Goal: Task Accomplishment & Management: Complete application form

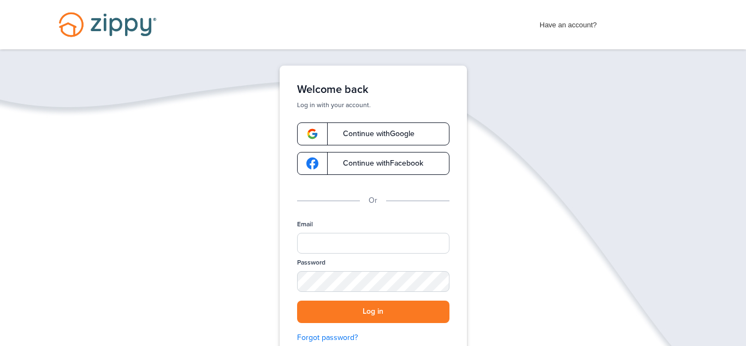
click at [569, 15] on span "Have an account?" at bounding box center [567, 22] width 57 height 17
click at [569, 22] on span "Have an account?" at bounding box center [567, 22] width 57 height 17
click at [586, 27] on span "Have an account?" at bounding box center [567, 22] width 57 height 17
click at [615, 34] on div "Have an account? Apply Now Have an account? Log in Schedule a Floify Demo" at bounding box center [373, 24] width 746 height 49
click at [602, 16] on div "Have an account? Apply Now" at bounding box center [612, 22] width 147 height 17
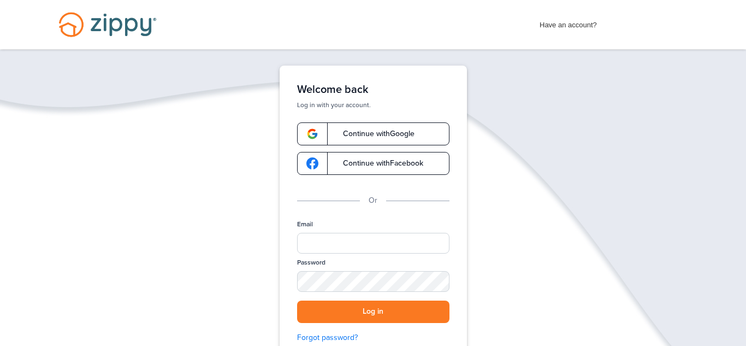
click at [576, 17] on span "Have an account?" at bounding box center [567, 22] width 57 height 17
click at [558, 14] on span "Have an account?" at bounding box center [567, 22] width 57 height 17
click at [537, 21] on div "Have an account? Apply Now Have an account? Log in Schedule a Floify Demo" at bounding box center [373, 24] width 746 height 49
click at [526, 27] on div "Have an account? Apply Now Have an account? Log in Schedule a Floify Demo" at bounding box center [373, 24] width 746 height 49
click at [549, 39] on div "Have an account? Apply Now Have an account? Log in Schedule a Floify Demo" at bounding box center [373, 24] width 746 height 49
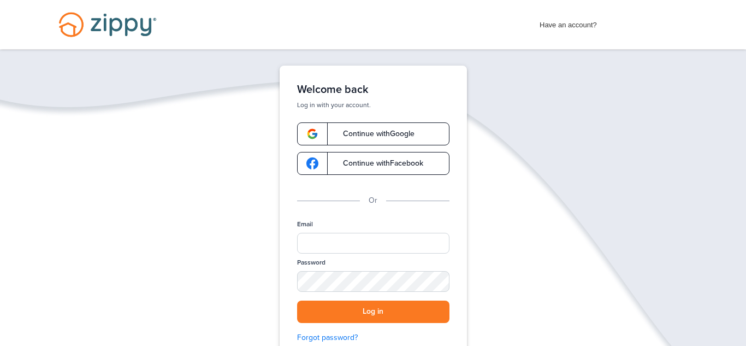
click at [599, 36] on div "Have an account? Apply Now Have an account? Log in Schedule a Floify Demo" at bounding box center [373, 24] width 746 height 49
click at [583, 33] on div "Have an account? Apply Now Have an account? Log in Schedule a Floify Demo" at bounding box center [373, 24] width 746 height 49
click at [570, 32] on div "Have an account? Apply Now Have an account? Log in Schedule a Floify Demo" at bounding box center [373, 24] width 746 height 49
click at [559, 25] on span "Have an account?" at bounding box center [567, 22] width 57 height 17
click at [571, 33] on div "Have an account? Apply Now Have an account? Log in Schedule a Floify Demo" at bounding box center [373, 24] width 746 height 49
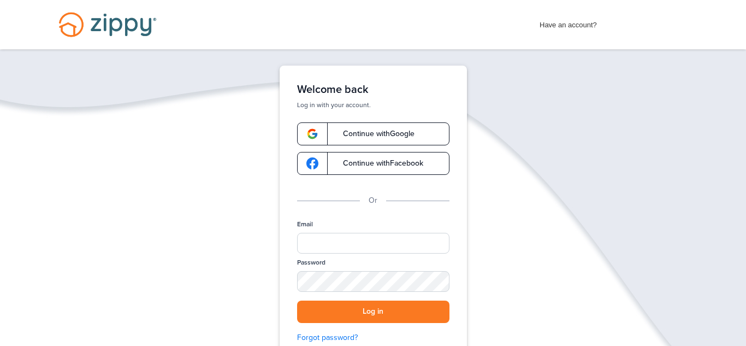
click at [340, 135] on span "Continue with Google" at bounding box center [373, 134] width 82 height 8
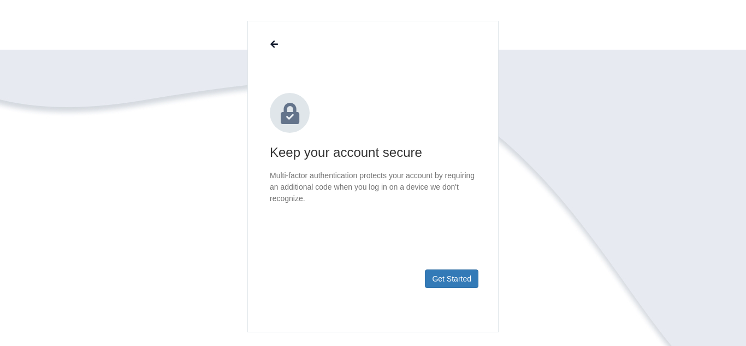
scroll to position [113, 0]
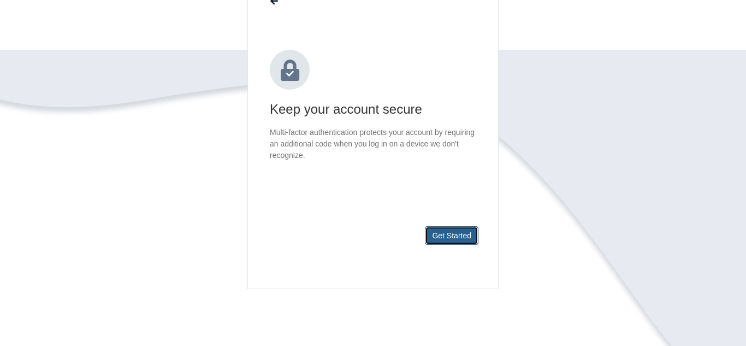
click at [446, 233] on button "Get Started" at bounding box center [452, 235] width 54 height 19
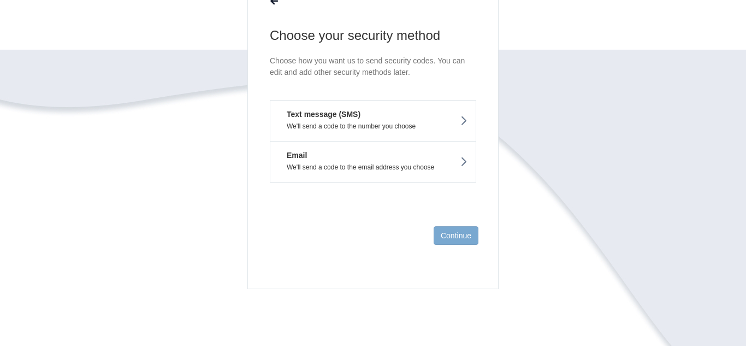
click at [440, 161] on button "Email We'll send a code to the email address you choose" at bounding box center [373, 161] width 206 height 41
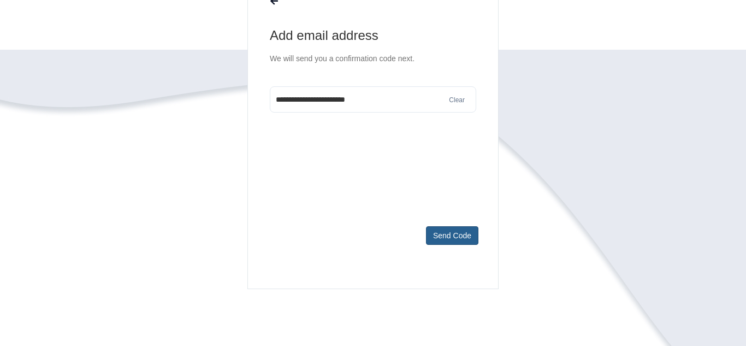
type input "**********"
click at [454, 235] on button "Send Code" at bounding box center [452, 235] width 52 height 19
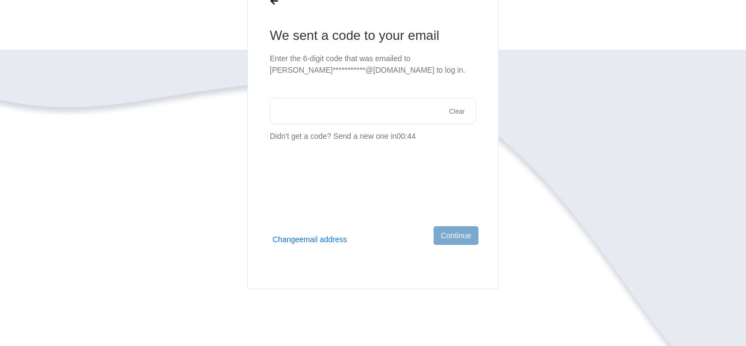
click at [35, 35] on body "Login × × We sent a code to your email Clear Didn't get a code? Send a new one …" at bounding box center [373, 148] width 746 height 523
click at [301, 114] on input "text" at bounding box center [373, 111] width 206 height 26
click at [303, 115] on input "text" at bounding box center [373, 111] width 206 height 26
paste input "******"
type input "******"
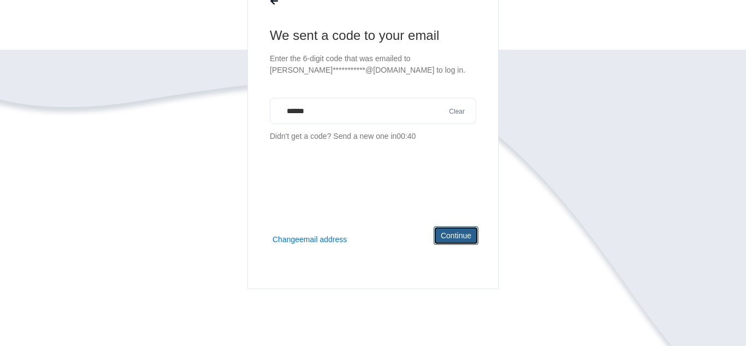
click at [448, 233] on button "Continue" at bounding box center [456, 235] width 45 height 19
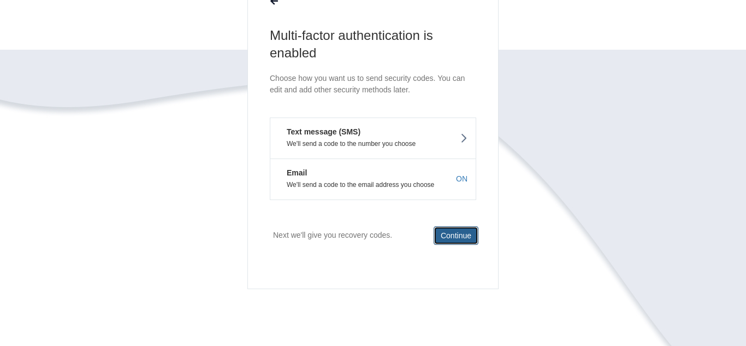
click at [448, 232] on button "Continue" at bounding box center [456, 235] width 45 height 19
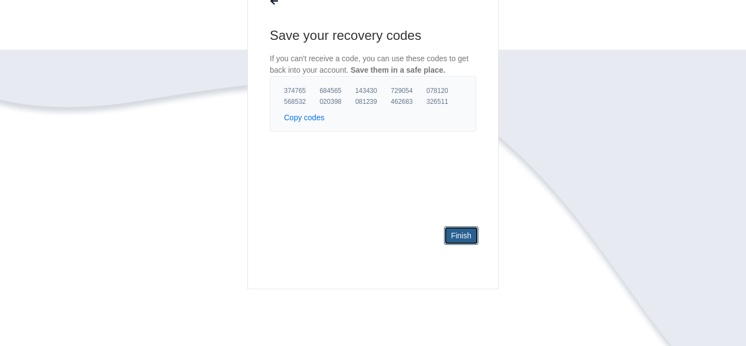
click at [468, 228] on link "Finish" at bounding box center [461, 235] width 34 height 19
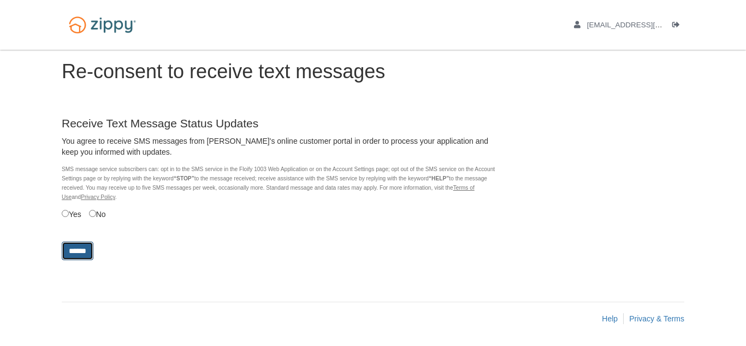
click at [90, 254] on input "******" at bounding box center [78, 250] width 32 height 19
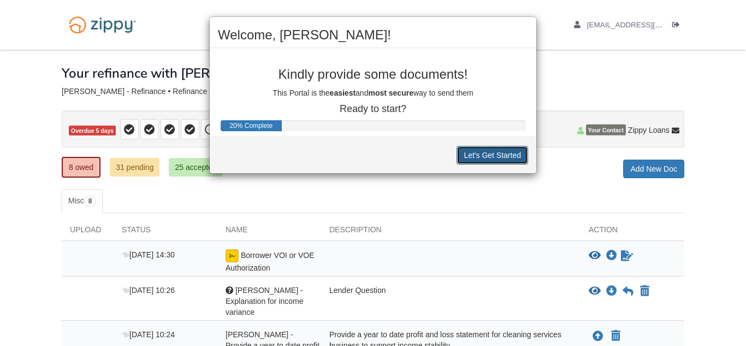
click at [485, 156] on button "Let's Get Started" at bounding box center [492, 155] width 72 height 19
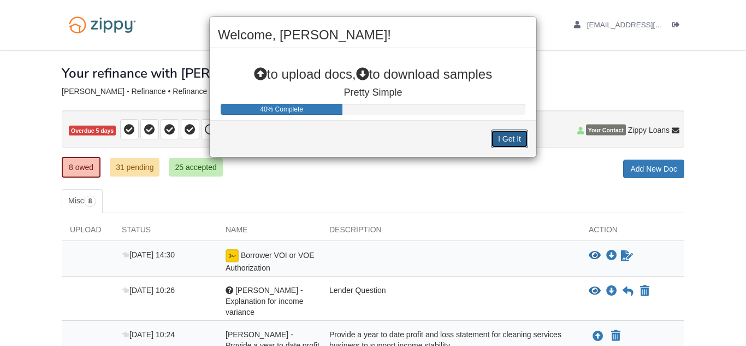
click at [507, 140] on button "I Get It" at bounding box center [509, 138] width 37 height 19
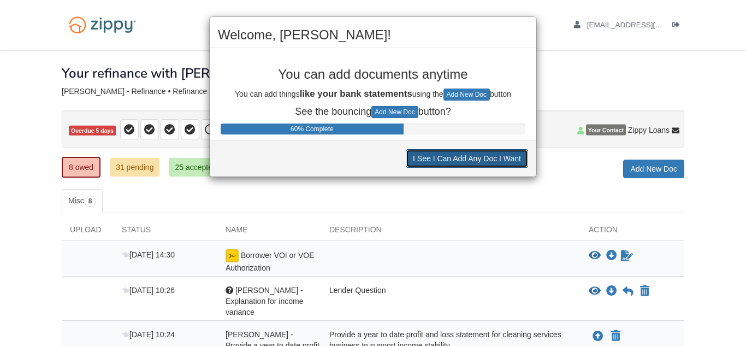
click at [441, 161] on button "I See I Can Add Any Doc I Want" at bounding box center [467, 158] width 122 height 19
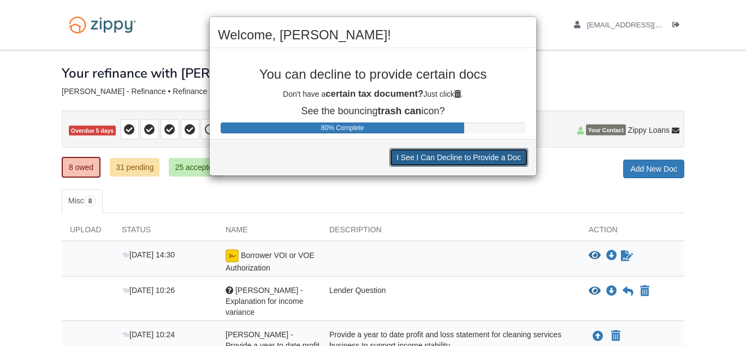
click at [435, 158] on button "I See I Can Decline to Provide a Doc" at bounding box center [458, 157] width 139 height 19
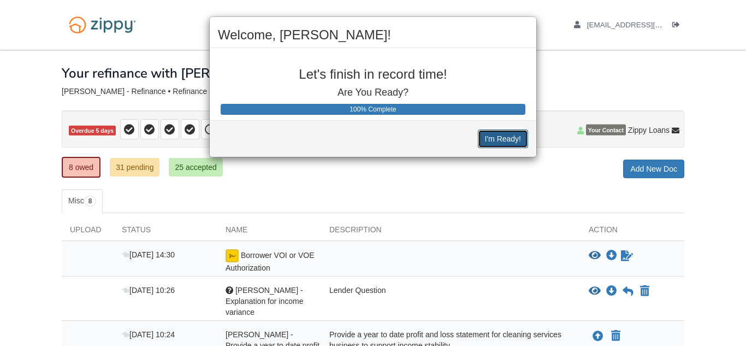
click at [493, 144] on button "I'm Ready!" at bounding box center [503, 138] width 50 height 19
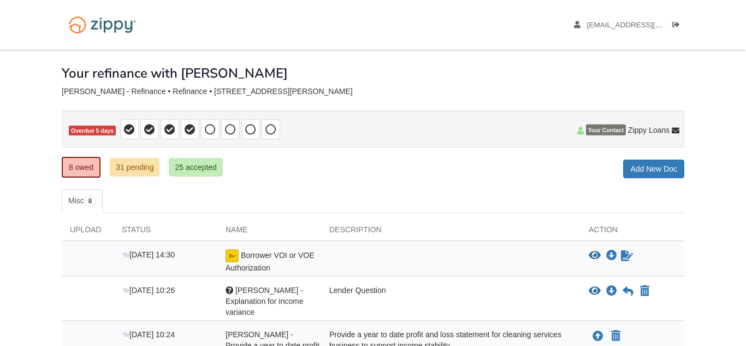
scroll to position [9, 0]
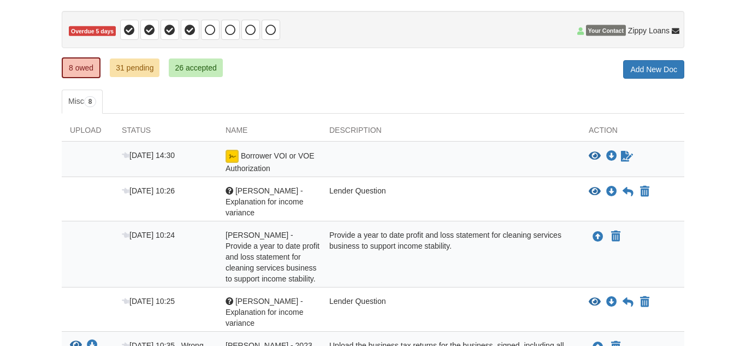
scroll to position [99, 0]
click at [627, 159] on icon "Sign Form" at bounding box center [627, 156] width 12 height 11
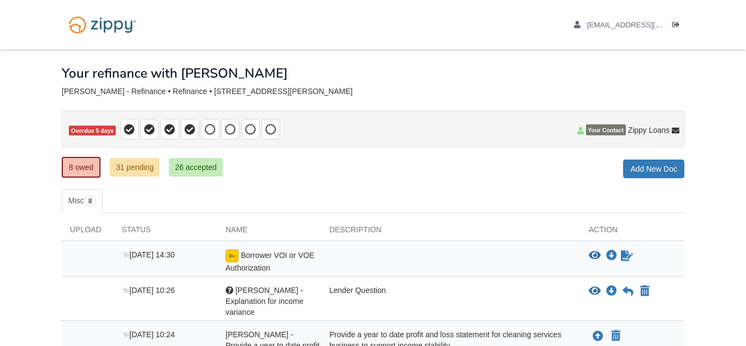
scroll to position [99, 0]
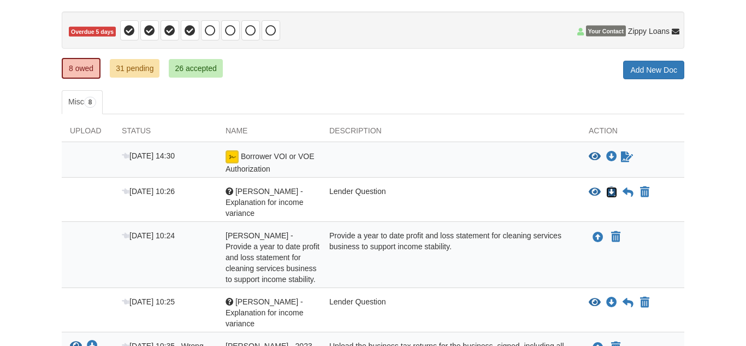
click at [615, 193] on icon "Download Karen - Explanation for income variance" at bounding box center [611, 192] width 11 height 11
click at [615, 191] on icon "Download Karen - Explanation for income variance" at bounding box center [611, 192] width 11 height 11
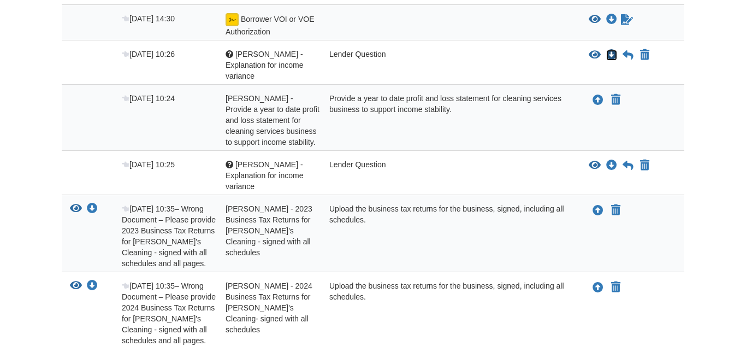
scroll to position [236, 0]
click at [607, 159] on icon "Download Sarah - Explanation for income variance" at bounding box center [611, 164] width 11 height 11
click at [591, 159] on icon "View Sarah - Explanation for income variance" at bounding box center [595, 164] width 12 height 11
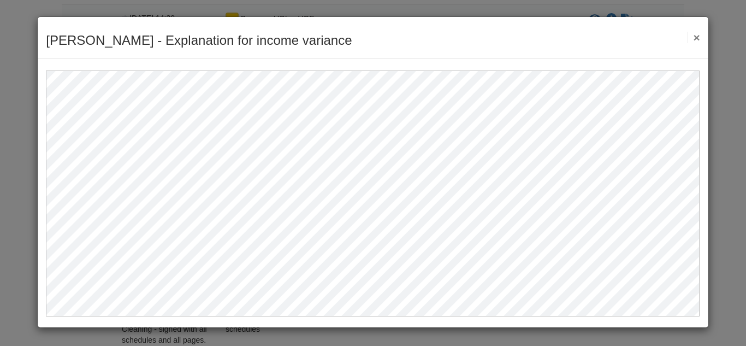
click at [699, 40] on button "×" at bounding box center [693, 37] width 13 height 11
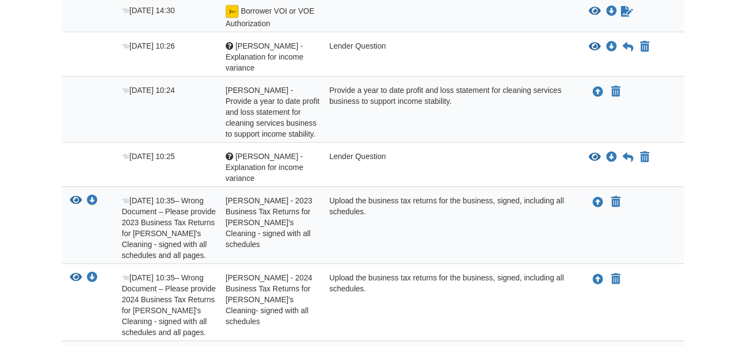
scroll to position [281, 0]
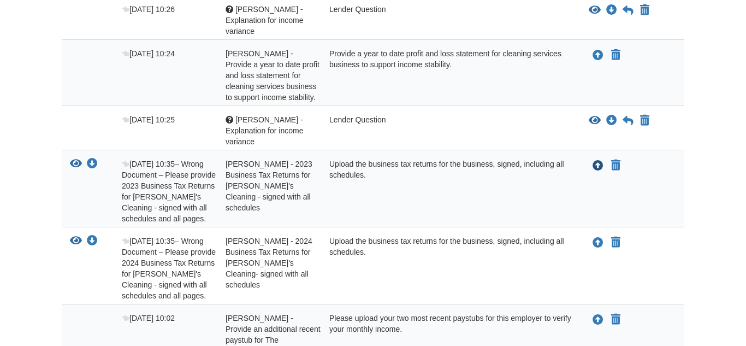
click at [597, 161] on icon "Upload Sarah Cochran - 2023 Business Tax Returns for Sarah's Cleaning - signed …" at bounding box center [597, 166] width 11 height 11
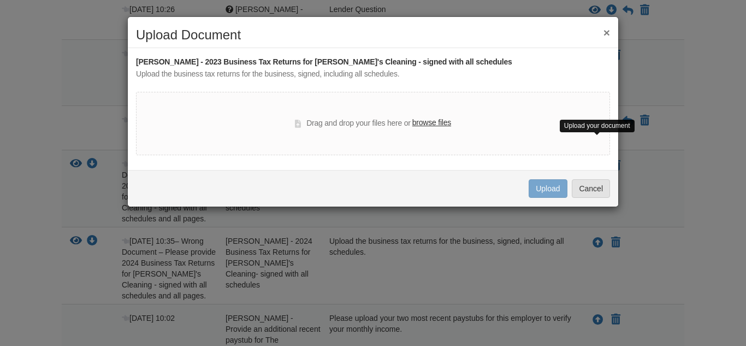
click at [437, 121] on label "browse files" at bounding box center [431, 123] width 39 height 12
click at [0, 0] on input "browse files" at bounding box center [0, 0] width 0 height 0
click at [587, 192] on button "Cancel" at bounding box center [591, 188] width 38 height 19
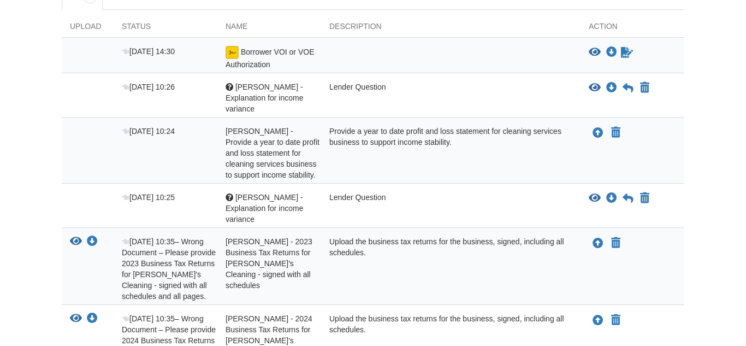
scroll to position [201, 0]
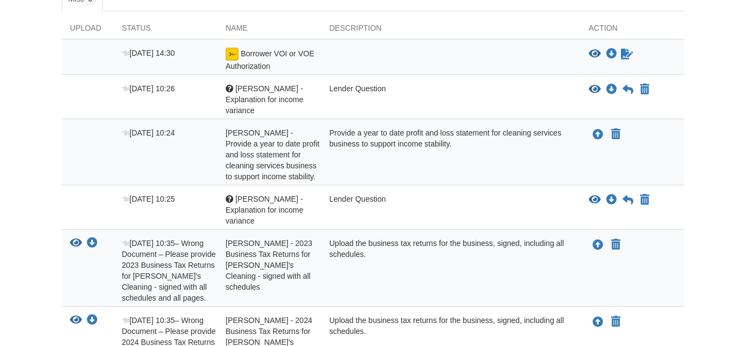
click at [20, 248] on body "sarahmaxine1848@gmail.com Logout" at bounding box center [373, 201] width 746 height 805
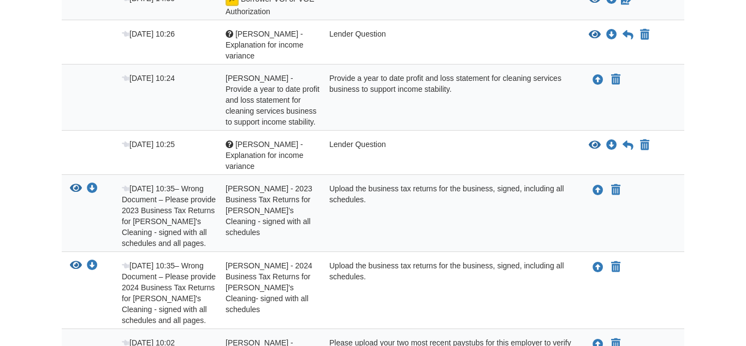
scroll to position [257, 0]
click at [595, 204] on div "Upload your document You can declare this document Not Applicable" at bounding box center [632, 215] width 104 height 66
click at [598, 185] on icon "Upload Sarah Cochran - 2023 Business Tax Returns for Sarah's Cleaning - signed …" at bounding box center [597, 190] width 11 height 11
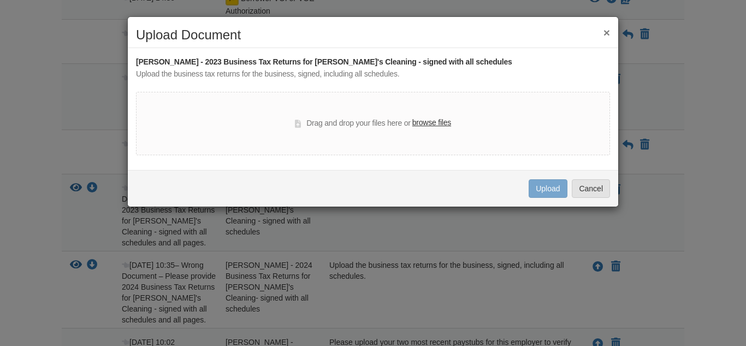
click at [435, 126] on label "browse files" at bounding box center [431, 123] width 39 height 12
click at [0, 0] on input "browse files" at bounding box center [0, 0] width 0 height 0
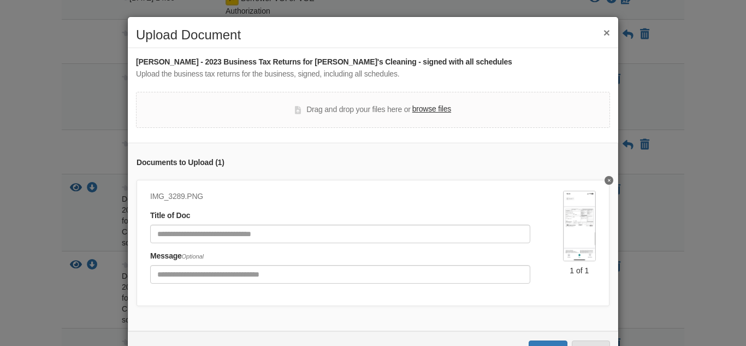
click at [581, 244] on img at bounding box center [579, 226] width 33 height 70
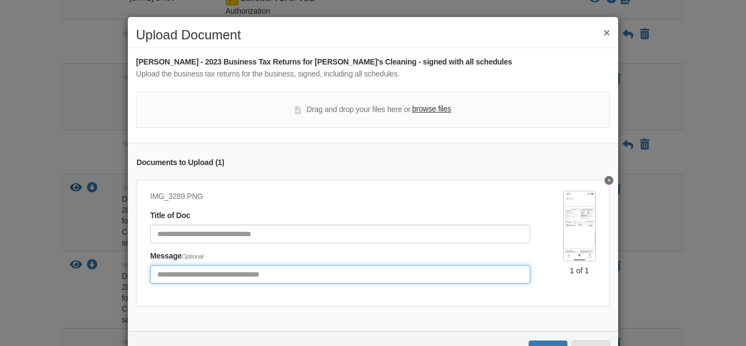
click at [226, 278] on input "Include any comments on this document" at bounding box center [340, 274] width 380 height 19
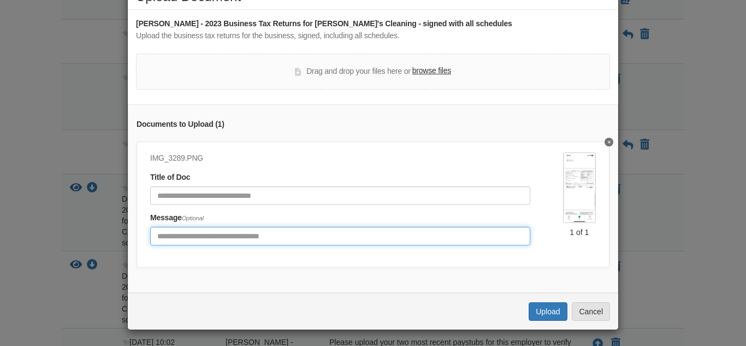
scroll to position [39, 0]
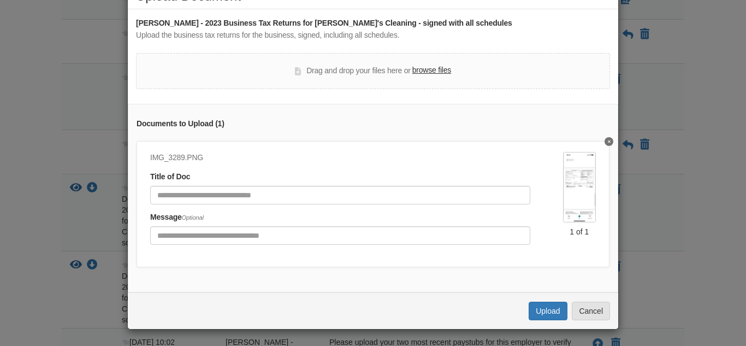
click at [425, 73] on label "browse files" at bounding box center [431, 70] width 39 height 12
click at [0, 0] on input "browse files" at bounding box center [0, 0] width 0 height 0
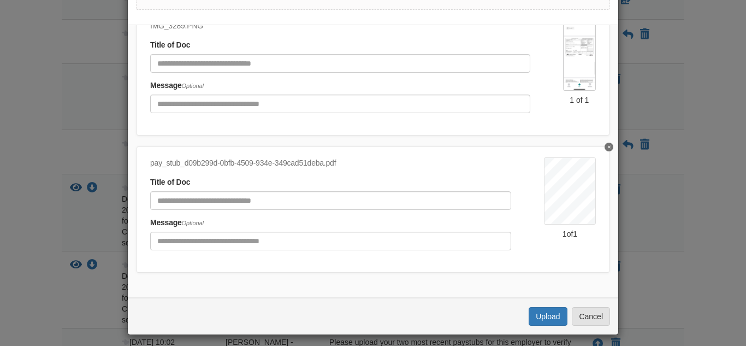
scroll to position [119, 0]
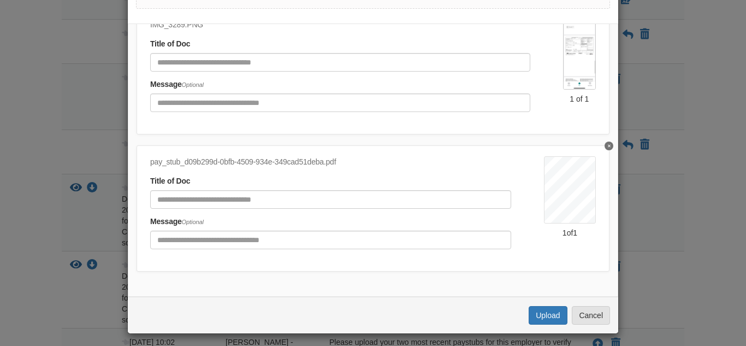
click at [611, 146] on button "Delete undefined" at bounding box center [608, 145] width 9 height 9
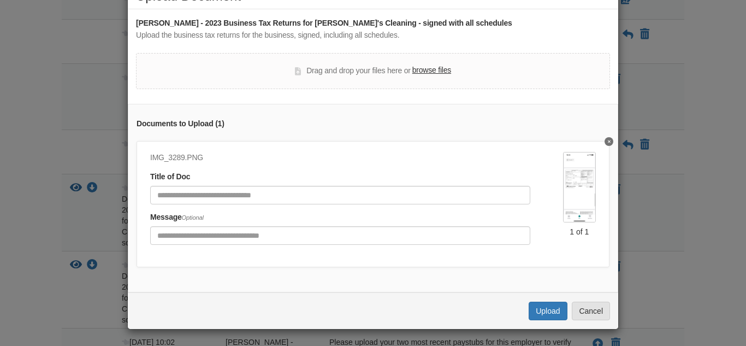
scroll to position [0, 0]
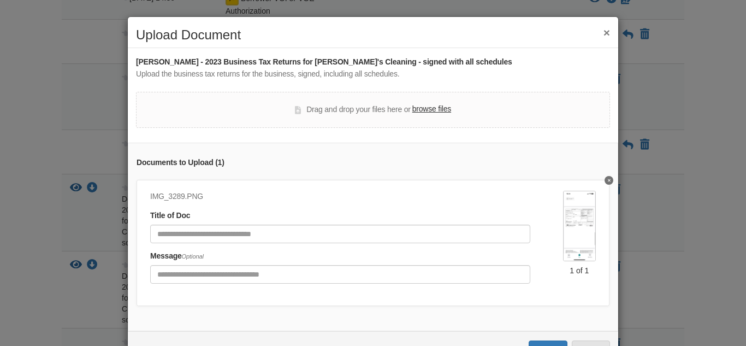
click at [435, 110] on label "browse files" at bounding box center [431, 109] width 39 height 12
click at [0, 0] on input "browse files" at bounding box center [0, 0] width 0 height 0
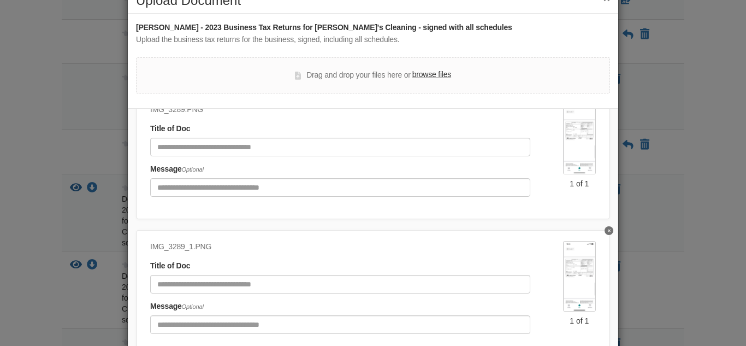
scroll to position [72, 0]
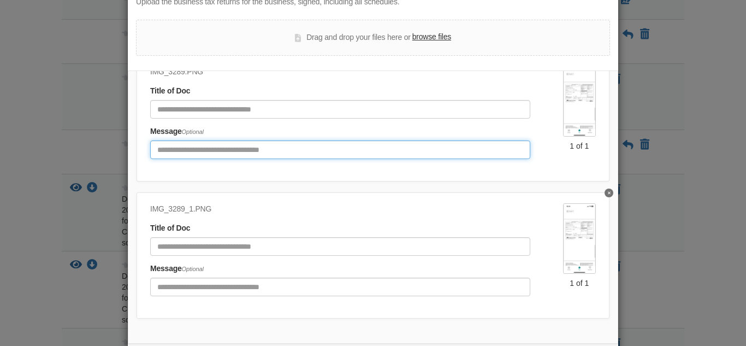
click at [210, 152] on input "Include any comments on this document" at bounding box center [340, 149] width 380 height 19
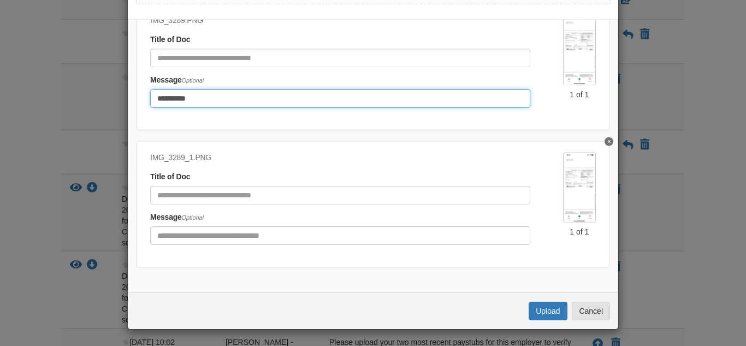
type input "**********"
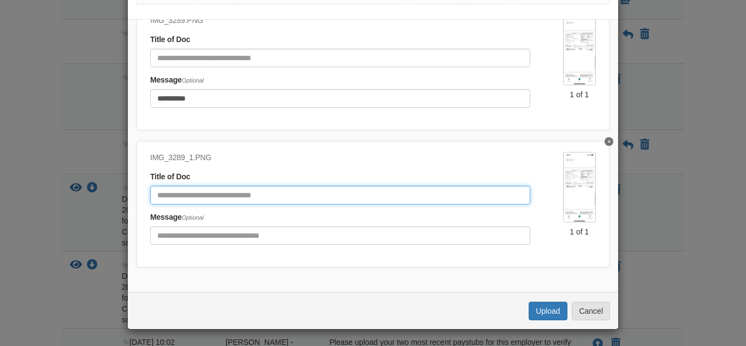
click at [175, 197] on input "Document Title" at bounding box center [340, 195] width 380 height 19
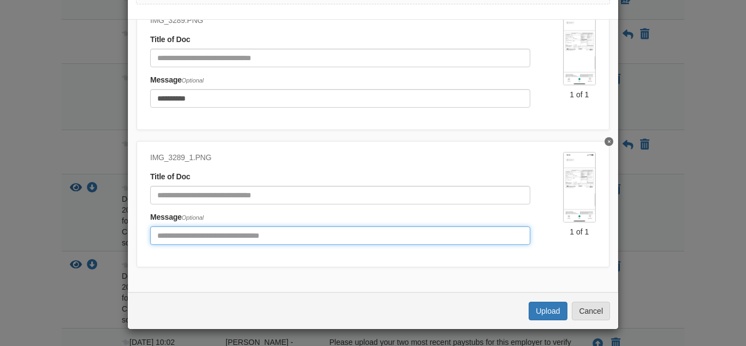
click at [173, 237] on input "Include any comments on this document" at bounding box center [340, 235] width 380 height 19
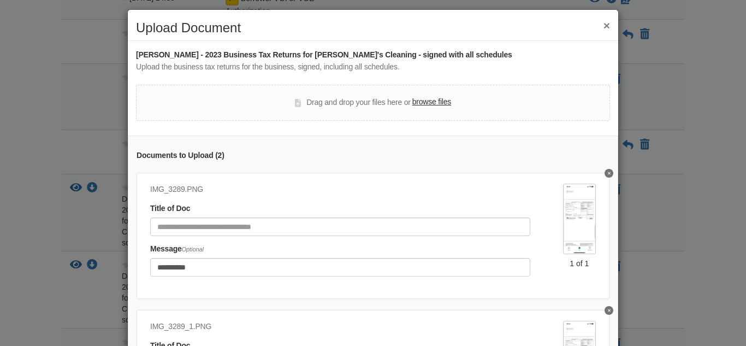
scroll to position [0, 0]
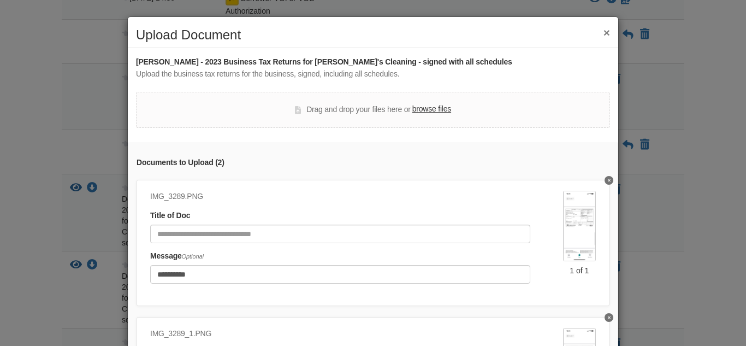
type input "**********"
click at [434, 110] on label "browse files" at bounding box center [431, 109] width 39 height 12
click at [0, 0] on input "browse files" at bounding box center [0, 0] width 0 height 0
click at [68, 284] on div "**********" at bounding box center [373, 173] width 746 height 346
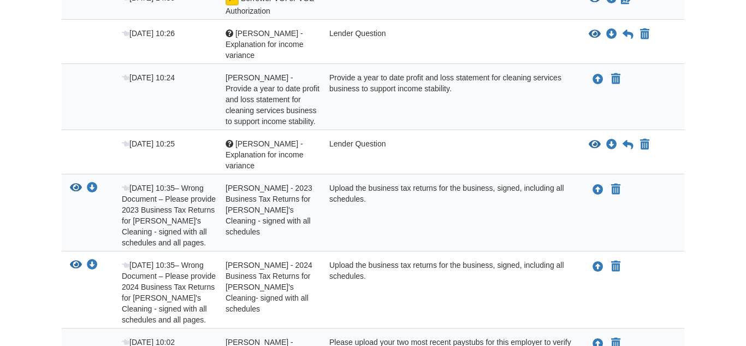
click at [33, 272] on body "sarahmaxine1848@gmail.com Logout" at bounding box center [373, 145] width 746 height 805
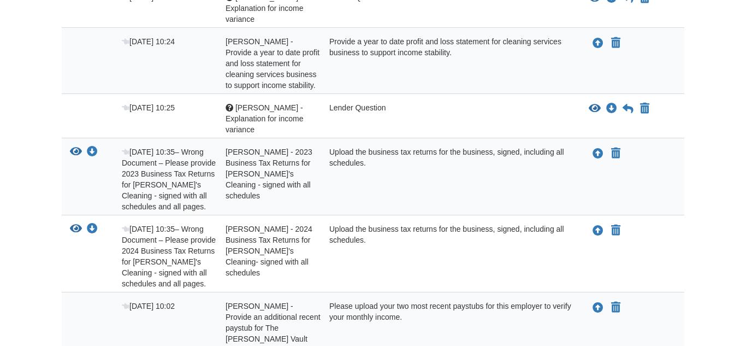
scroll to position [298, 0]
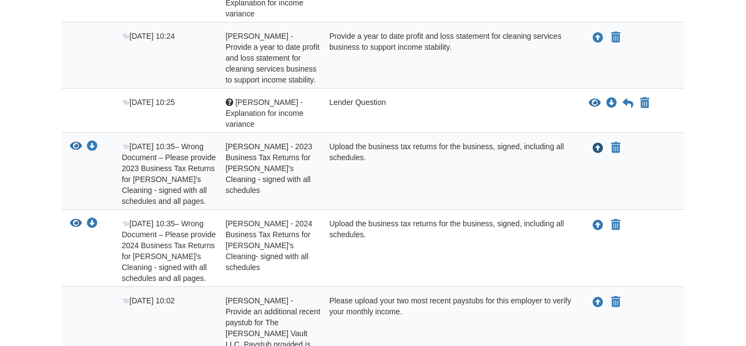
click at [595, 143] on icon "Upload Sarah Cochran - 2023 Business Tax Returns for Sarah's Cleaning - signed …" at bounding box center [597, 148] width 11 height 11
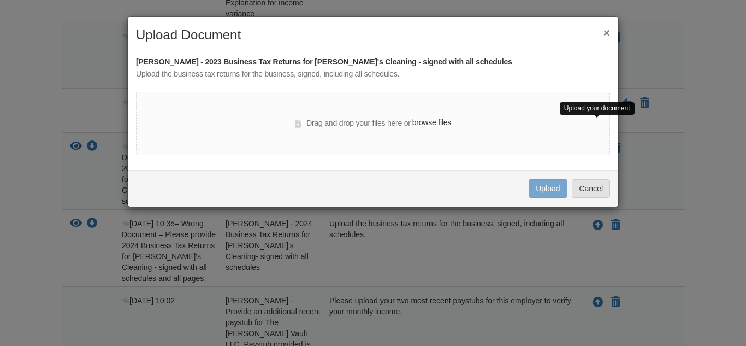
click at [432, 124] on label "browse files" at bounding box center [431, 123] width 39 height 12
click at [0, 0] on input "browse files" at bounding box center [0, 0] width 0 height 0
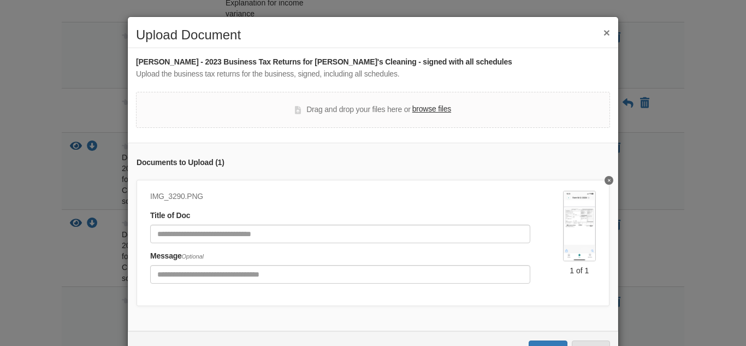
click at [582, 232] on img at bounding box center [579, 226] width 33 height 70
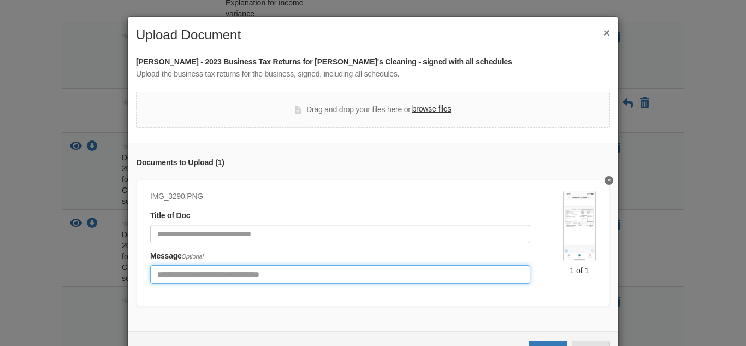
click at [199, 277] on input "Include any comments on this document" at bounding box center [340, 274] width 380 height 19
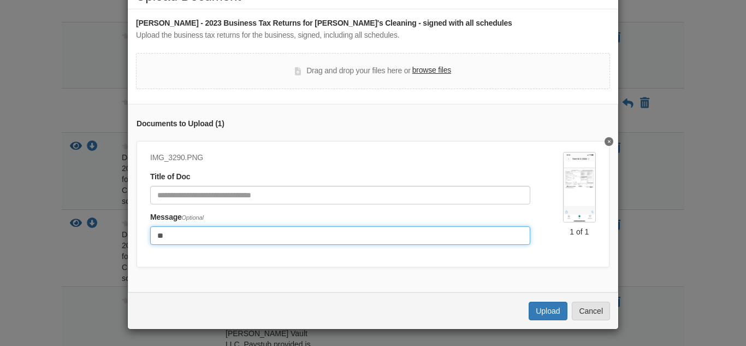
scroll to position [38, 0]
type input "**"
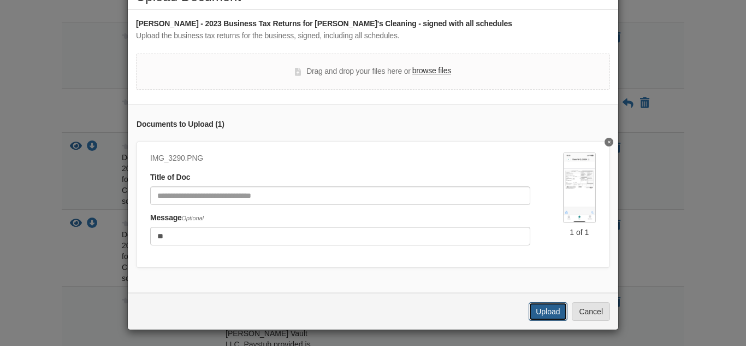
click at [543, 316] on button "Upload" at bounding box center [548, 311] width 38 height 19
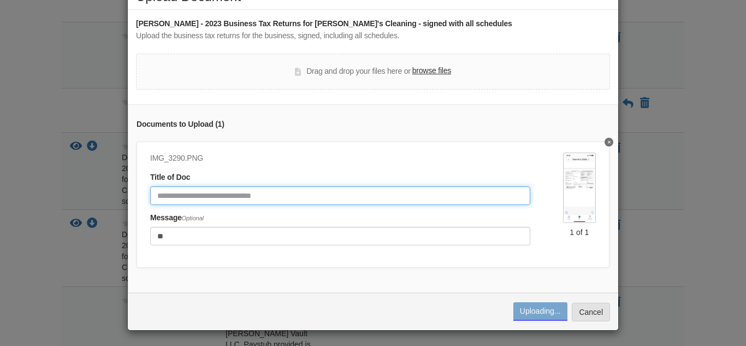
click at [236, 197] on input "Document Title" at bounding box center [340, 195] width 380 height 19
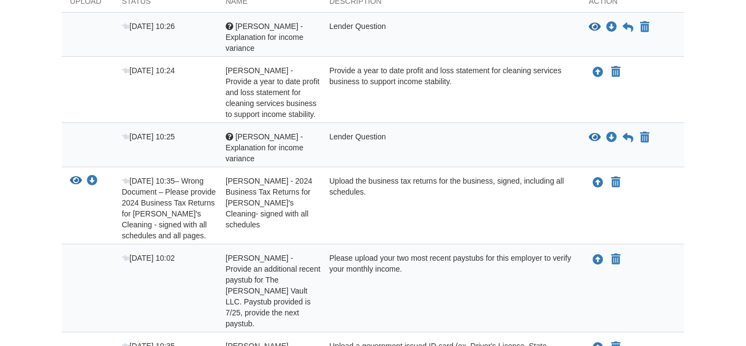
scroll to position [252, 0]
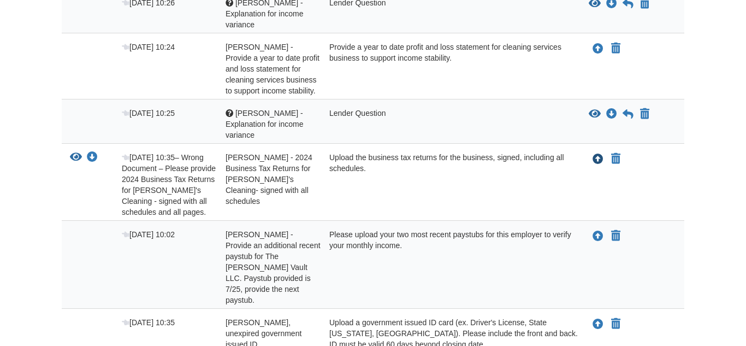
click at [596, 154] on icon "Upload Sarah Cochran - 2024 Business Tax Returns for Sarah's Cleaning- signed w…" at bounding box center [597, 159] width 11 height 11
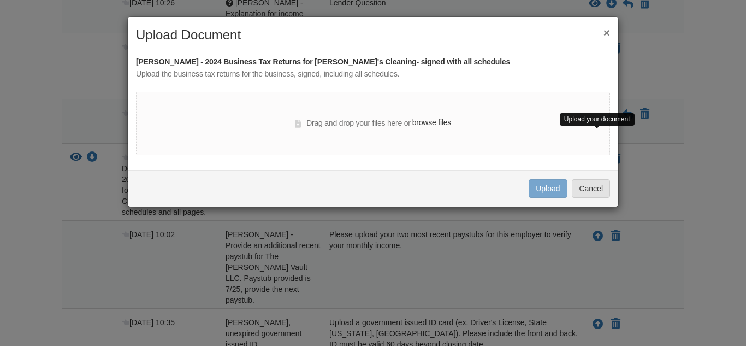
click at [435, 127] on label "browse files" at bounding box center [431, 123] width 39 height 12
click at [0, 0] on input "browse files" at bounding box center [0, 0] width 0 height 0
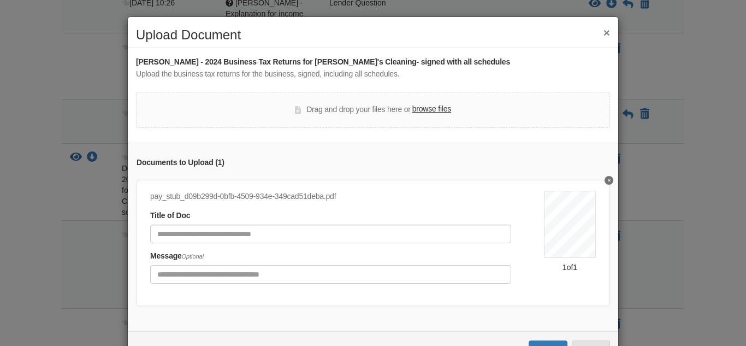
click at [606, 181] on button "Delete undefined" at bounding box center [608, 180] width 9 height 9
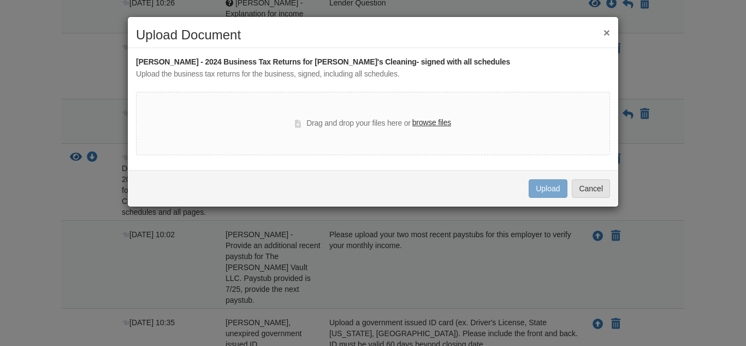
click at [430, 123] on label "browse files" at bounding box center [431, 123] width 39 height 12
click at [0, 0] on input "browse files" at bounding box center [0, 0] width 0 height 0
click at [429, 120] on label "browse files" at bounding box center [431, 123] width 39 height 12
click at [0, 0] on input "browse files" at bounding box center [0, 0] width 0 height 0
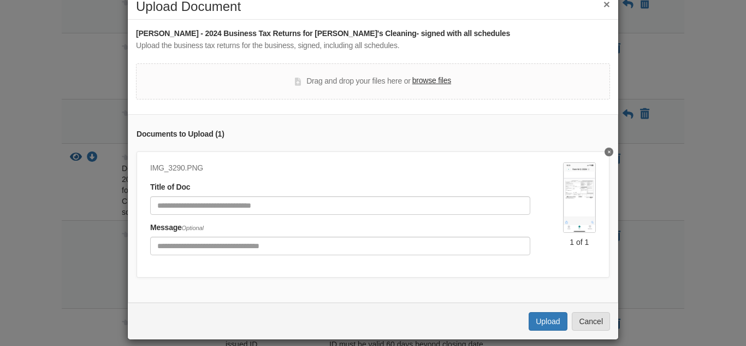
scroll to position [39, 0]
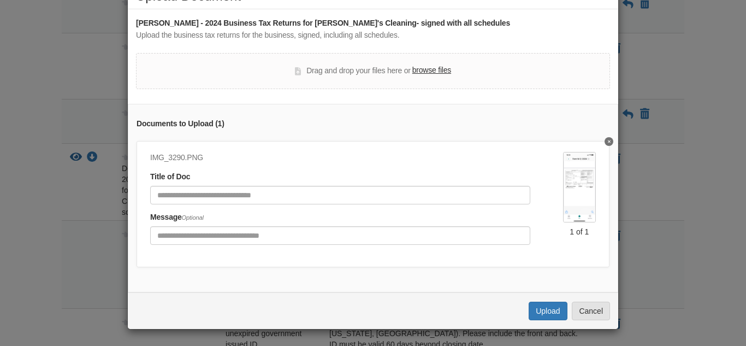
click at [580, 194] on img at bounding box center [579, 187] width 33 height 70
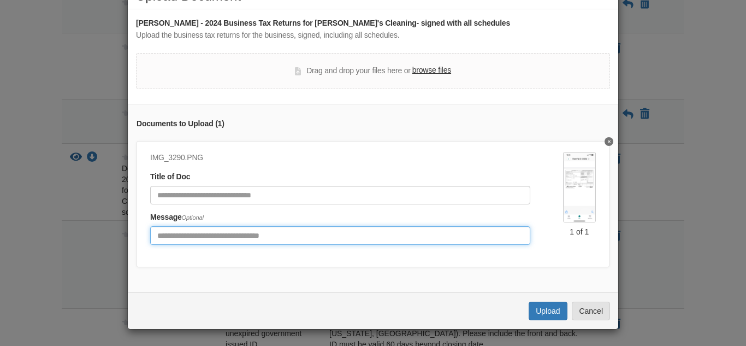
click at [219, 235] on input "Include any comments on this document" at bounding box center [340, 235] width 380 height 19
type input "**"
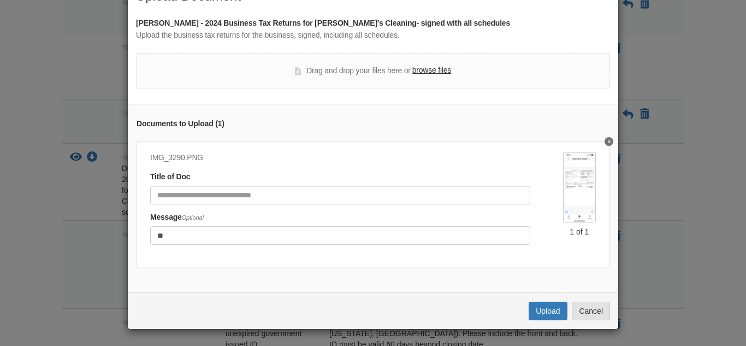
click at [437, 73] on label "browse files" at bounding box center [431, 70] width 39 height 12
click at [0, 0] on input "browse files" at bounding box center [0, 0] width 0 height 0
click at [547, 315] on button "Upload" at bounding box center [548, 310] width 38 height 19
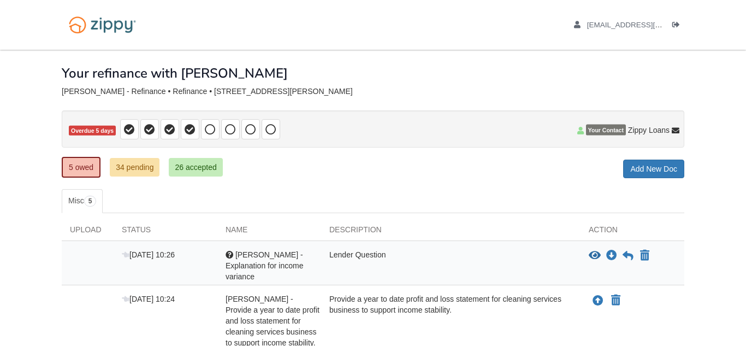
scroll to position [171, 0]
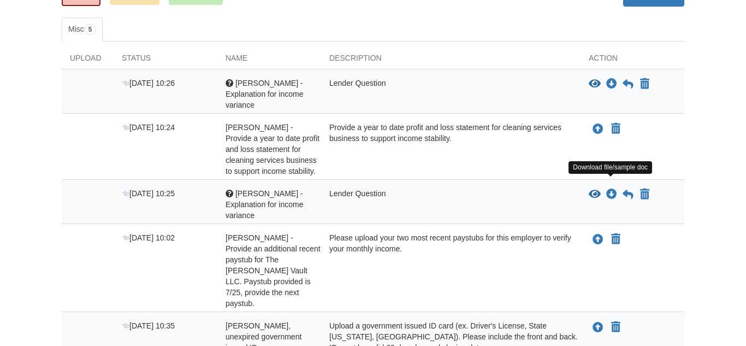
click at [598, 189] on icon "View Sarah - Explanation for income variance" at bounding box center [595, 194] width 12 height 11
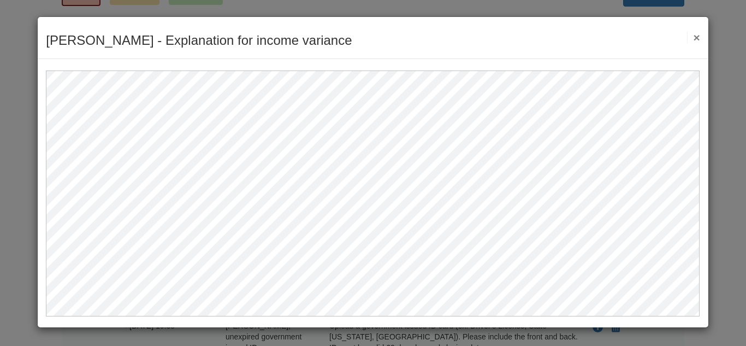
click at [697, 37] on button "×" at bounding box center [693, 37] width 13 height 11
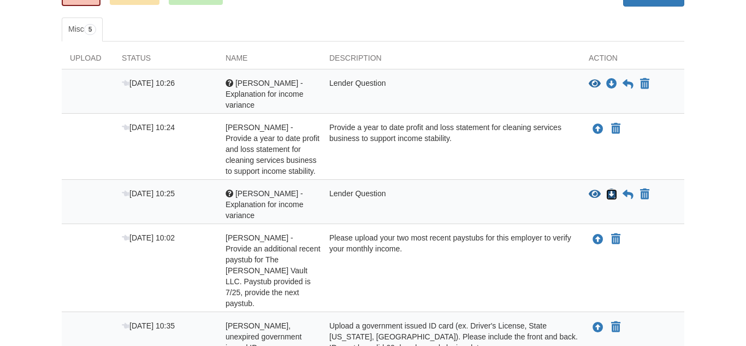
click at [613, 189] on icon "Download Sarah - Explanation for income variance" at bounding box center [611, 194] width 11 height 11
click at [612, 189] on icon "Download Sarah - Explanation for income variance" at bounding box center [611, 194] width 11 height 11
click at [629, 189] on icon at bounding box center [627, 194] width 11 height 11
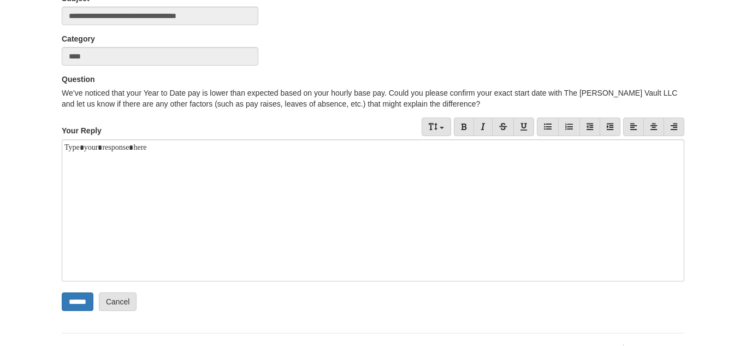
scroll to position [125, 0]
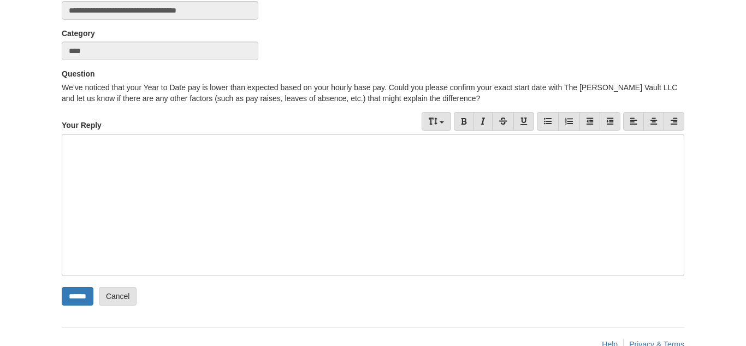
click at [124, 153] on div at bounding box center [373, 205] width 622 height 142
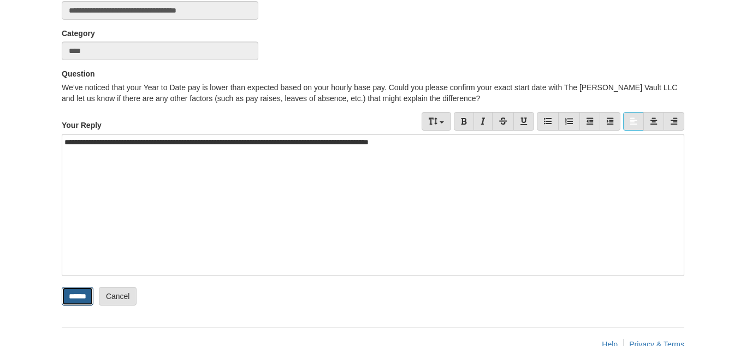
click at [78, 301] on input "******" at bounding box center [78, 296] width 32 height 19
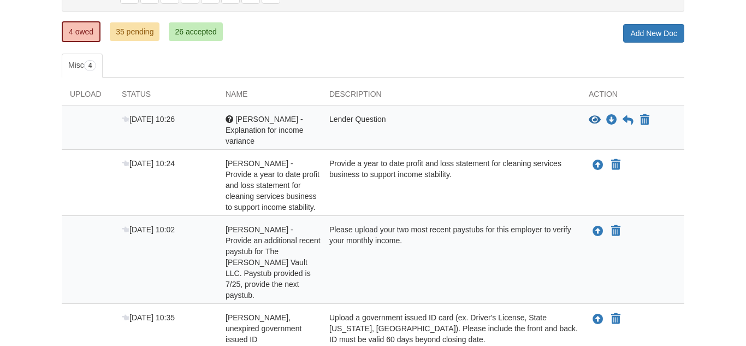
scroll to position [204, 0]
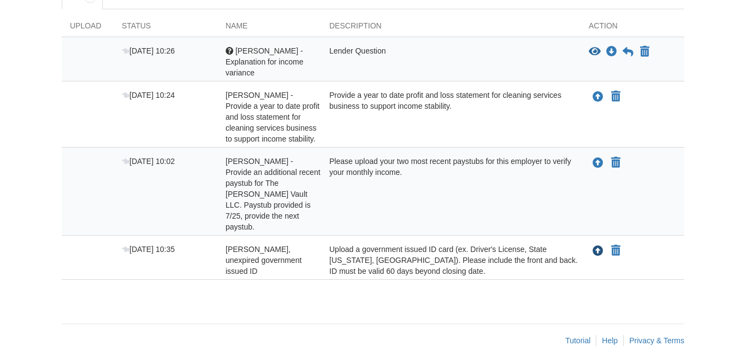
click at [595, 246] on icon "Upload Sarah Cochran - Valid, unexpired government issued ID" at bounding box center [597, 251] width 11 height 11
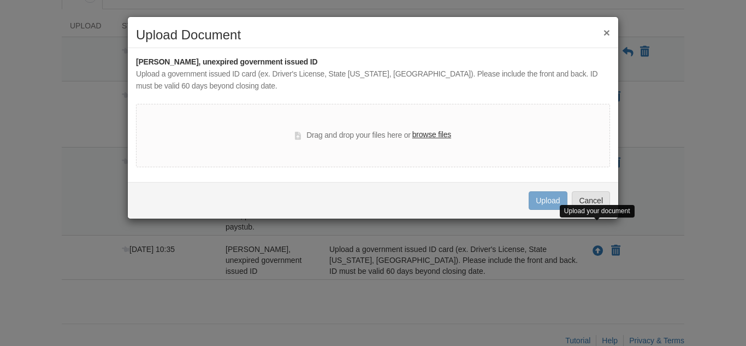
click at [693, 155] on div "× Upload Document Sarah Cochran - Valid, unexpired government issued ID Upload …" at bounding box center [373, 173] width 746 height 346
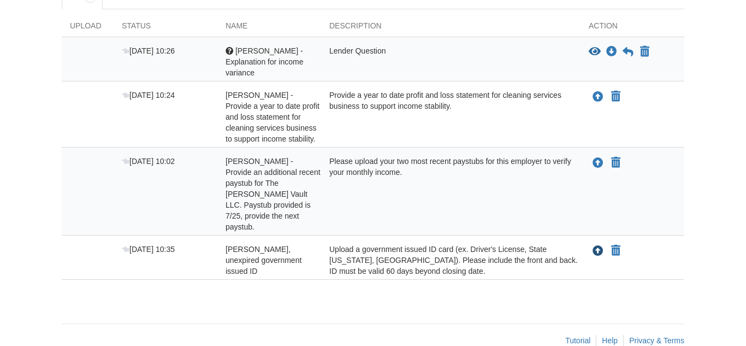
click at [595, 246] on icon "Upload Sarah Cochran - Valid, unexpired government issued ID" at bounding box center [597, 251] width 11 height 11
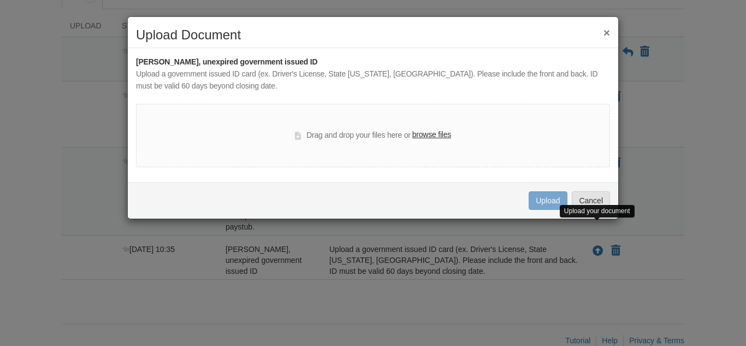
click at [436, 134] on label "browse files" at bounding box center [431, 135] width 39 height 12
click at [0, 0] on input "browse files" at bounding box center [0, 0] width 0 height 0
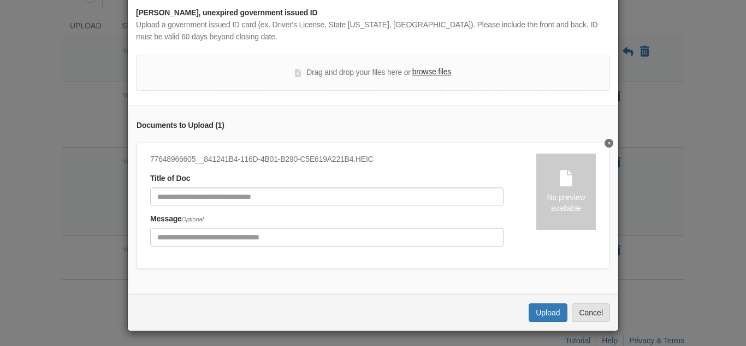
scroll to position [51, 0]
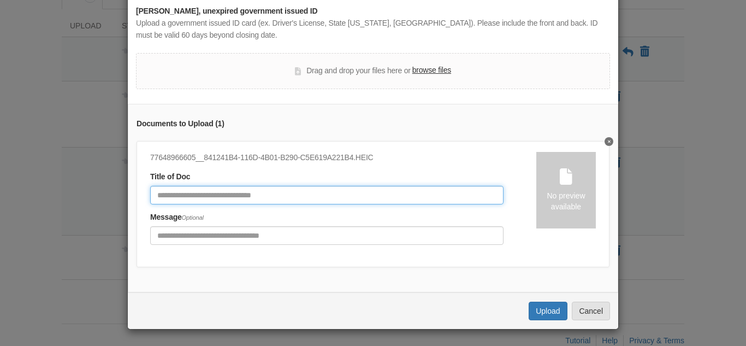
click at [284, 198] on input "Document Title" at bounding box center [326, 195] width 353 height 19
type input "*"
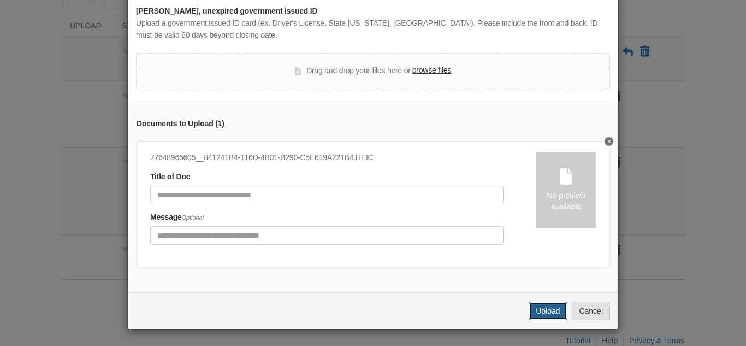
click at [543, 310] on button "Upload" at bounding box center [548, 310] width 38 height 19
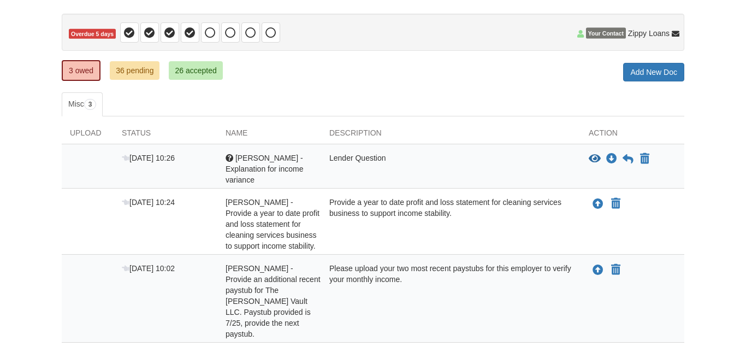
scroll to position [159, 0]
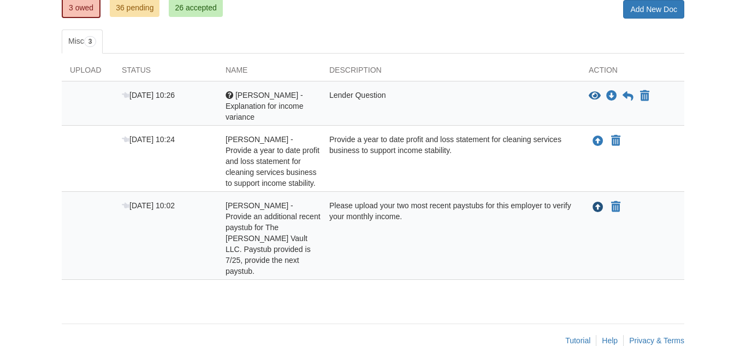
click at [598, 202] on icon "Upload Sarah Cochran - Provide an additional recent paystub for The Holly Vault…" at bounding box center [597, 207] width 11 height 11
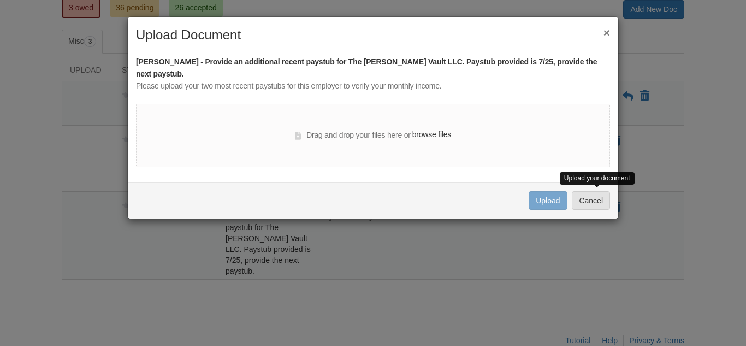
click at [437, 129] on label "browse files" at bounding box center [431, 135] width 39 height 12
click at [0, 0] on input "browse files" at bounding box center [0, 0] width 0 height 0
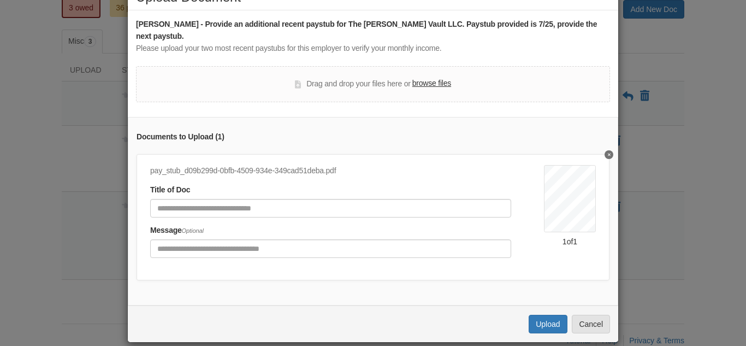
scroll to position [39, 0]
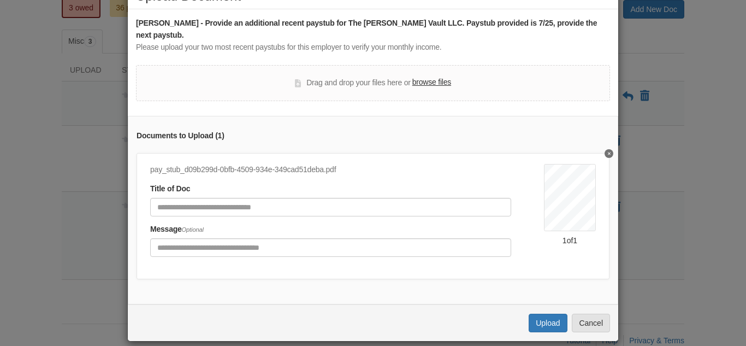
click at [437, 76] on label "browse files" at bounding box center [431, 82] width 39 height 12
click at [0, 0] on input "browse files" at bounding box center [0, 0] width 0 height 0
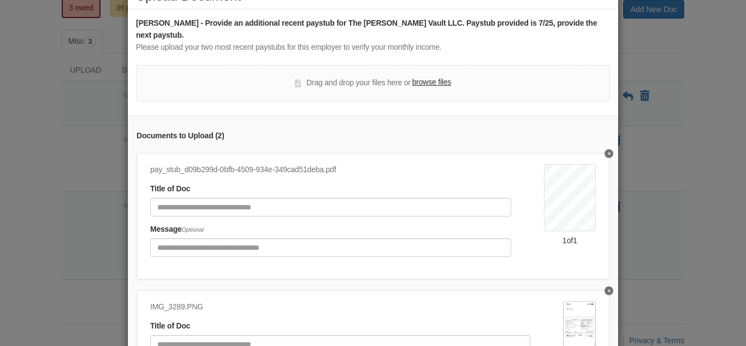
scroll to position [2, 0]
click at [438, 76] on label "browse files" at bounding box center [431, 82] width 39 height 12
click at [0, 0] on input "browse files" at bounding box center [0, 0] width 0 height 0
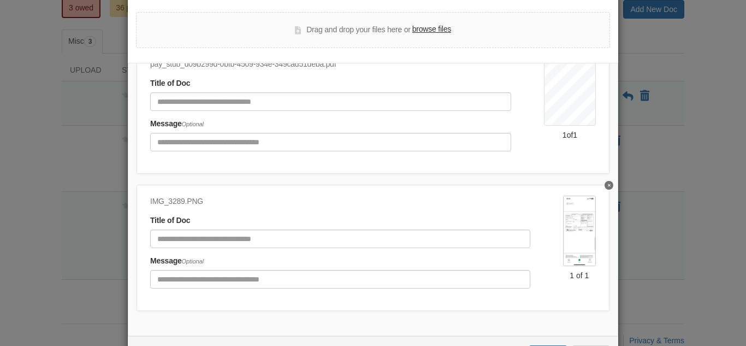
scroll to position [123, 0]
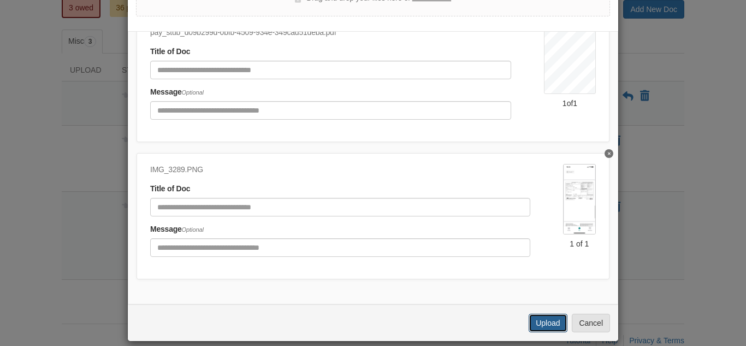
click at [550, 316] on button "Upload" at bounding box center [548, 322] width 38 height 19
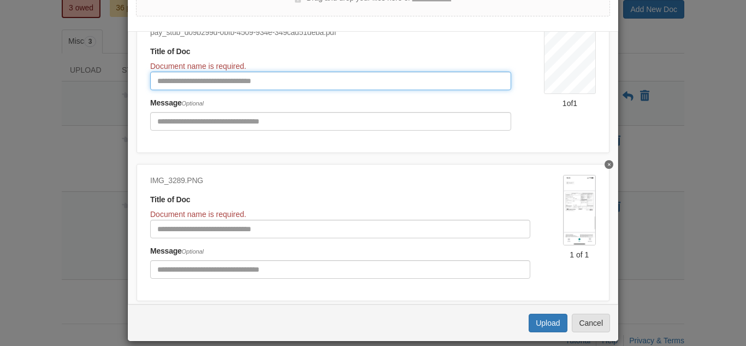
click at [239, 72] on input "Document Title" at bounding box center [330, 81] width 361 height 19
type input "**********"
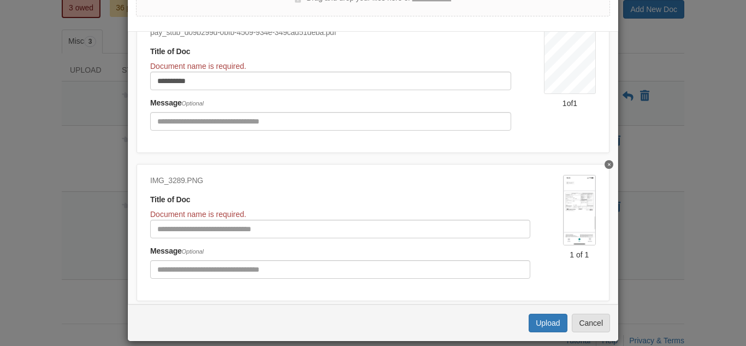
click at [158, 245] on label "Message Optional" at bounding box center [177, 251] width 54 height 12
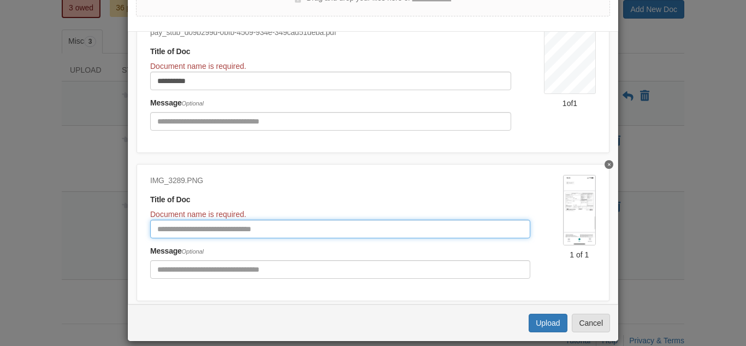
click at [163, 220] on input "Document Title" at bounding box center [340, 229] width 380 height 19
type input "**********"
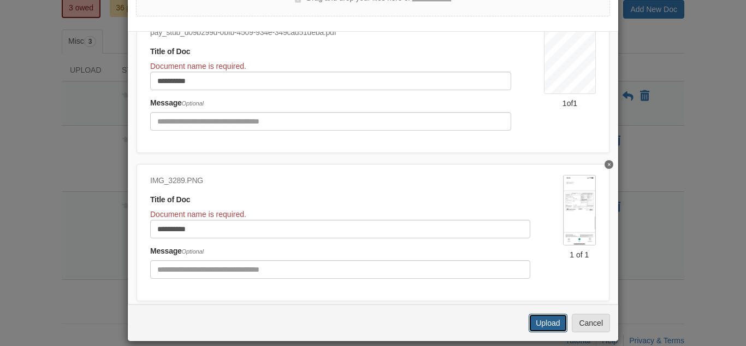
click at [548, 313] on button "Upload" at bounding box center [548, 322] width 38 height 19
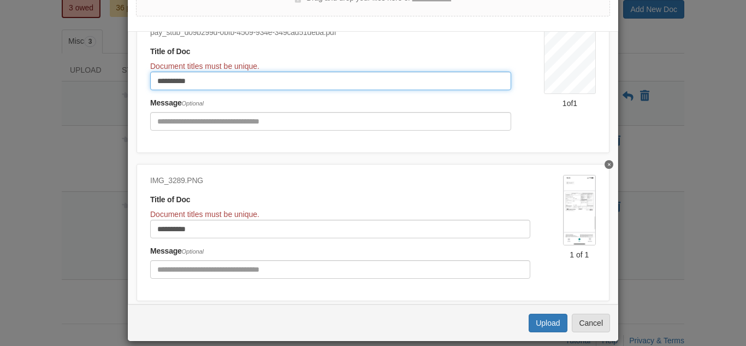
click at [204, 72] on input "**********" at bounding box center [330, 81] width 361 height 19
click at [216, 73] on input "**********" at bounding box center [330, 81] width 361 height 19
type input "**********"
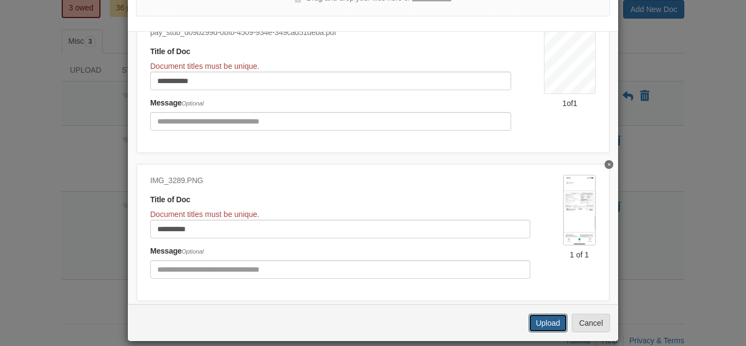
click at [539, 313] on button "Upload" at bounding box center [548, 322] width 38 height 19
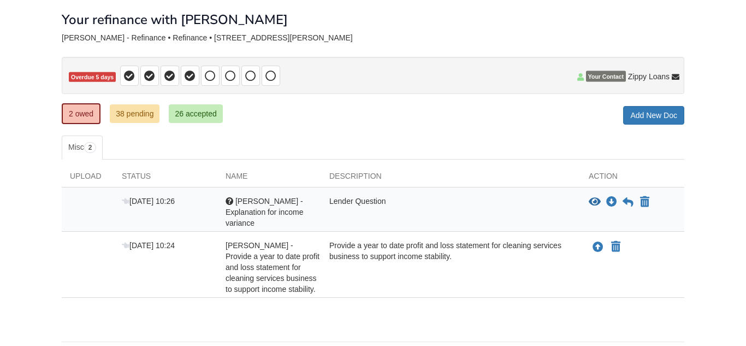
scroll to position [82, 0]
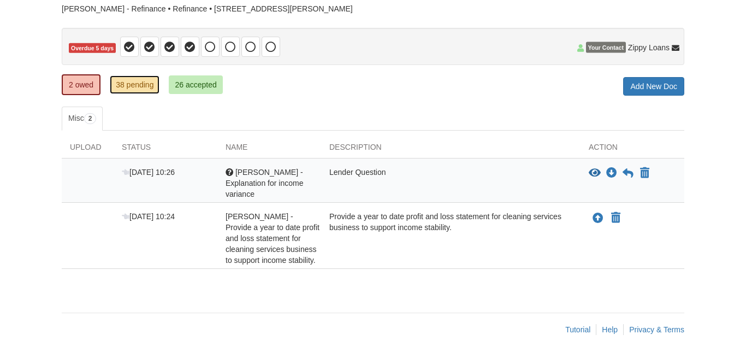
click at [129, 86] on link "38 pending" at bounding box center [135, 84] width 50 height 19
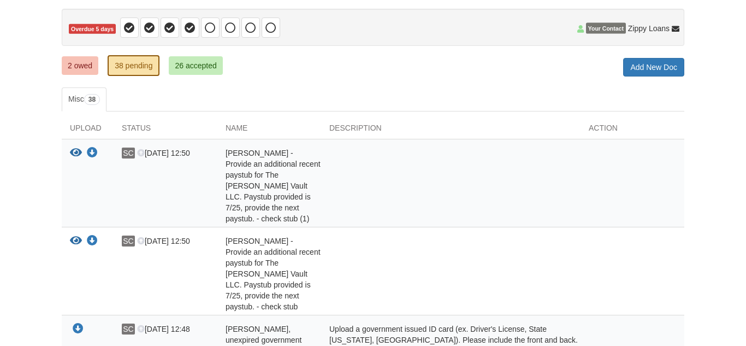
scroll to position [33, 0]
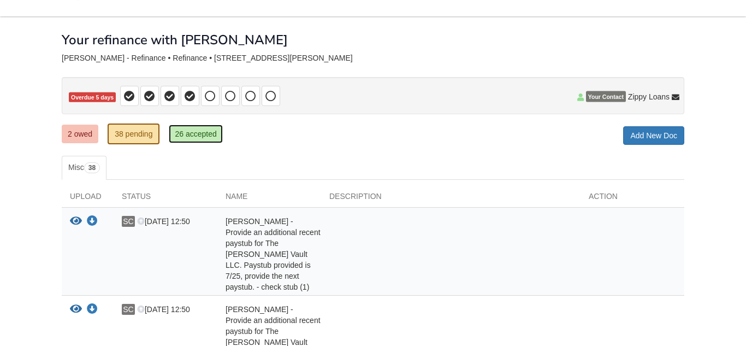
click at [187, 133] on link "26 accepted" at bounding box center [196, 133] width 54 height 19
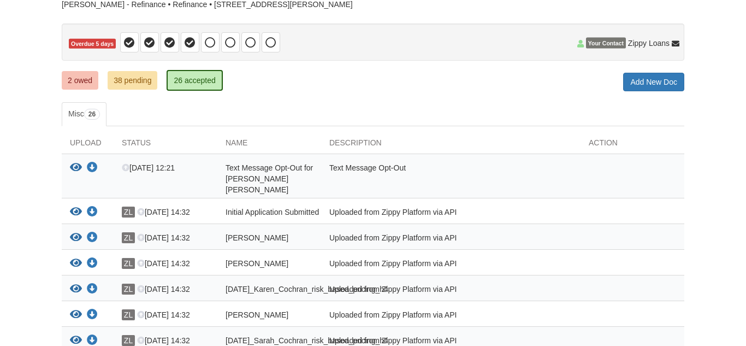
scroll to position [88, 0]
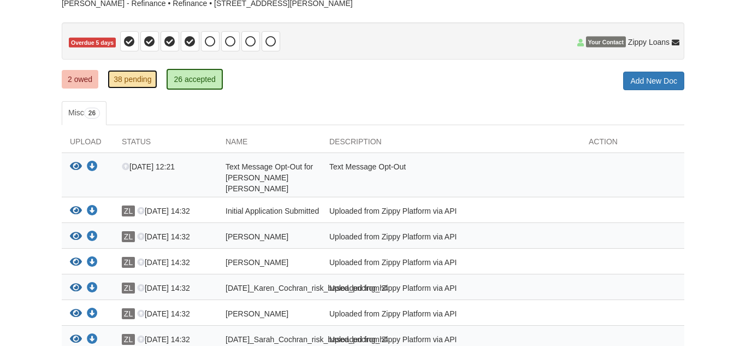
click at [136, 80] on link "38 pending" at bounding box center [133, 79] width 50 height 19
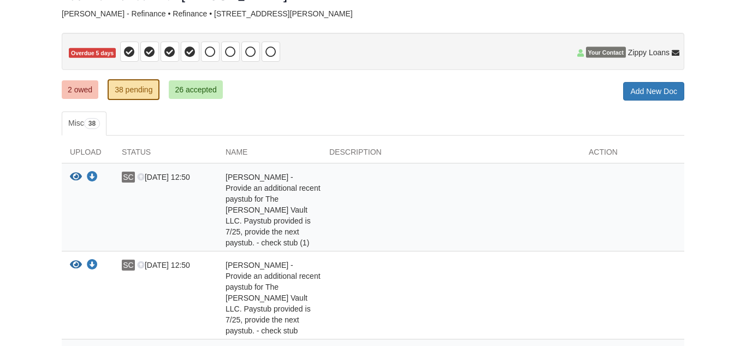
scroll to position [74, 0]
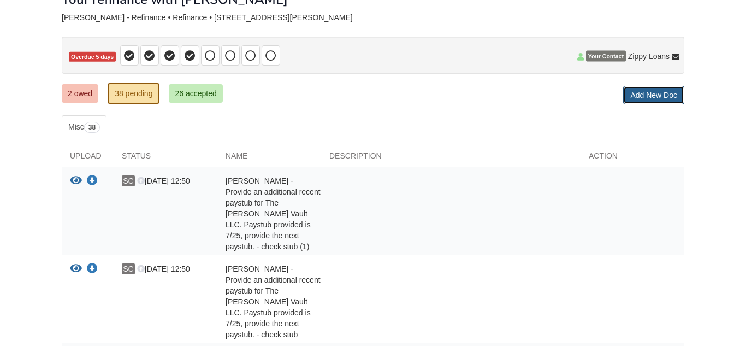
click at [664, 97] on link "Add New Doc" at bounding box center [653, 95] width 61 height 19
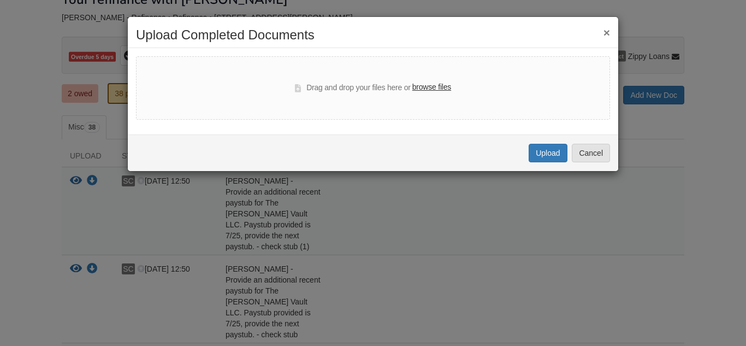
click at [35, 201] on div "× Upload Completed Documents Drag and drop your files here or browse files Uplo…" at bounding box center [373, 173] width 746 height 346
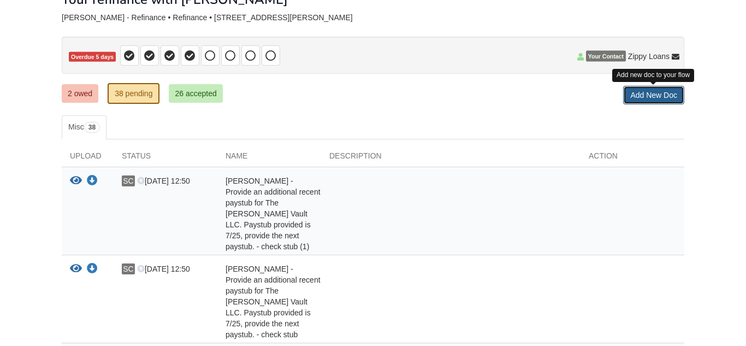
click at [651, 93] on link "Add New Doc" at bounding box center [653, 95] width 61 height 19
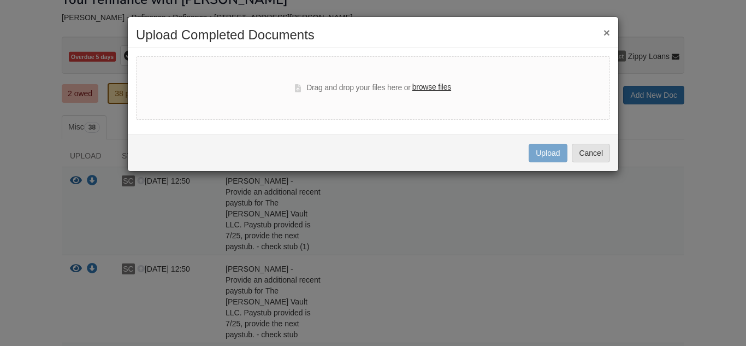
click at [426, 92] on label "browse files" at bounding box center [431, 87] width 39 height 12
click at [0, 0] on input "browse files" at bounding box center [0, 0] width 0 height 0
select select "****"
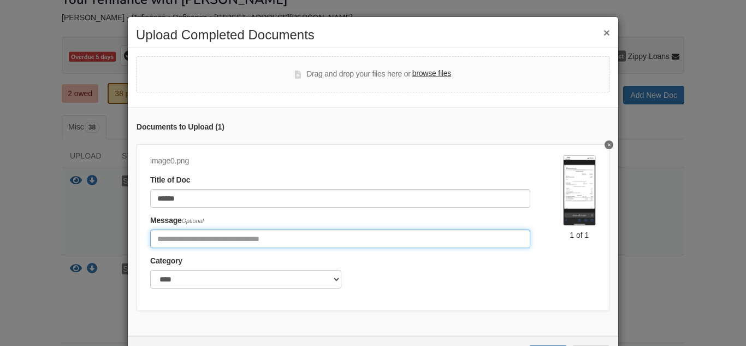
click at [200, 241] on input "Include any comments on this document" at bounding box center [340, 238] width 380 height 19
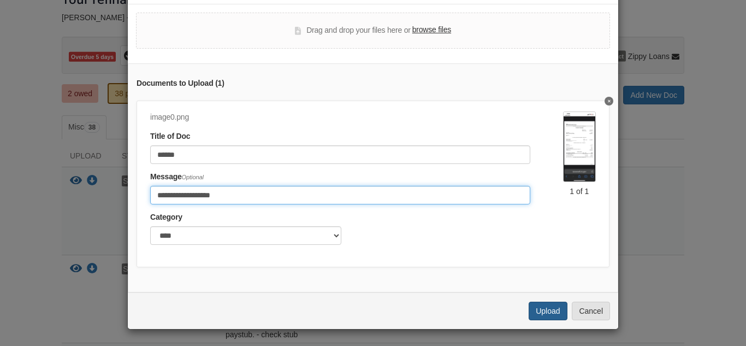
type input "**********"
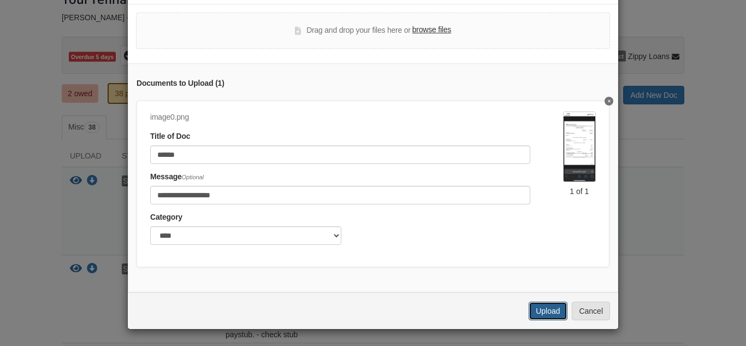
click at [548, 317] on button "Upload" at bounding box center [548, 310] width 38 height 19
click at [550, 317] on div "Uploading..." at bounding box center [540, 310] width 54 height 19
click at [440, 31] on label "browse files" at bounding box center [431, 30] width 39 height 12
click at [0, 0] on input "browse files" at bounding box center [0, 0] width 0 height 0
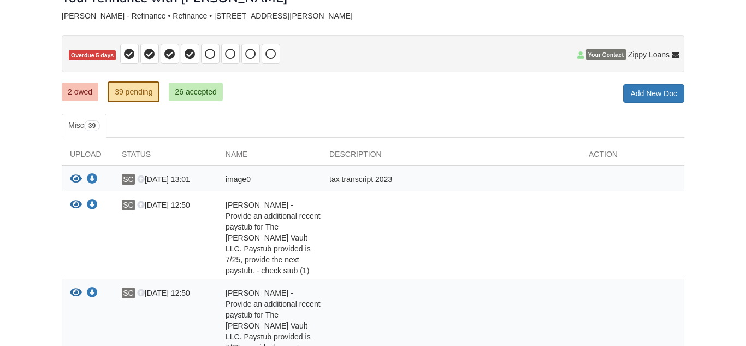
scroll to position [75, 0]
click at [661, 92] on link "Add New Doc" at bounding box center [653, 93] width 61 height 19
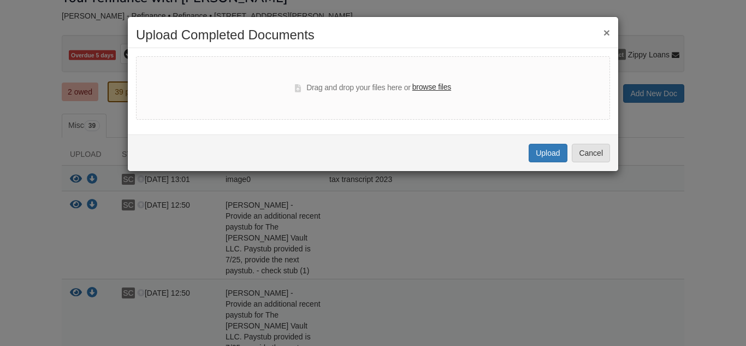
click at [432, 92] on label "browse files" at bounding box center [431, 87] width 39 height 12
click at [0, 0] on input "browse files" at bounding box center [0, 0] width 0 height 0
select select "****"
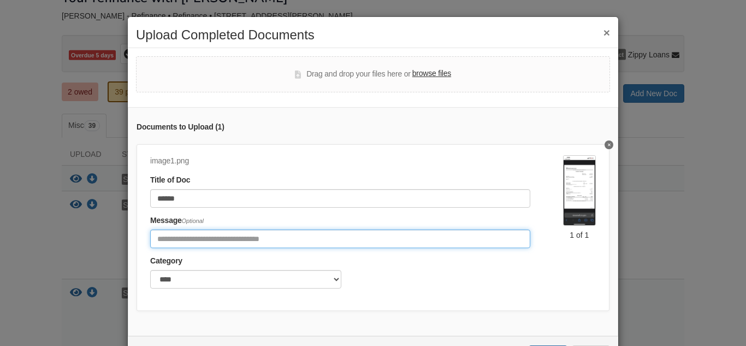
click at [241, 235] on input "Include any comments on this document" at bounding box center [340, 238] width 380 height 19
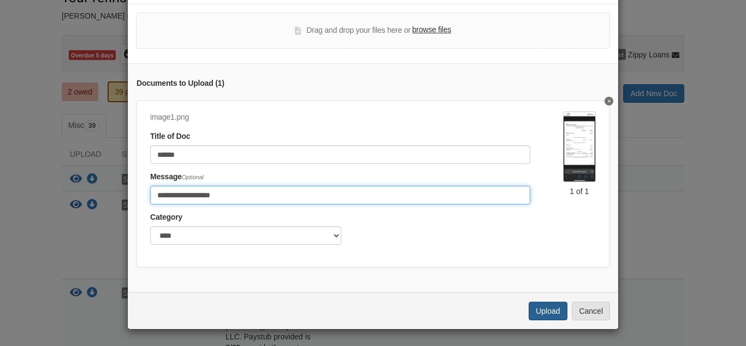
type input "**********"
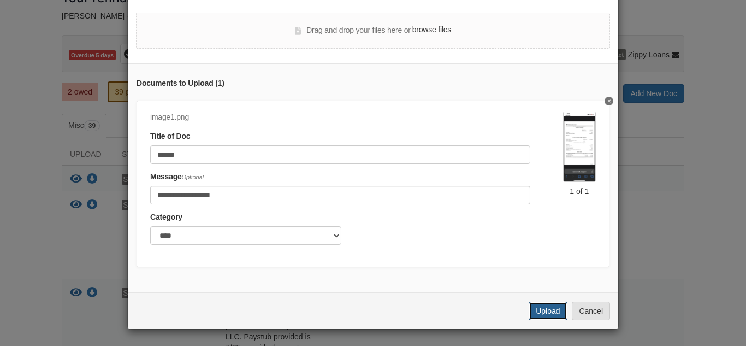
click at [549, 315] on button "Upload" at bounding box center [548, 310] width 38 height 19
